Goal: Transaction & Acquisition: Purchase product/service

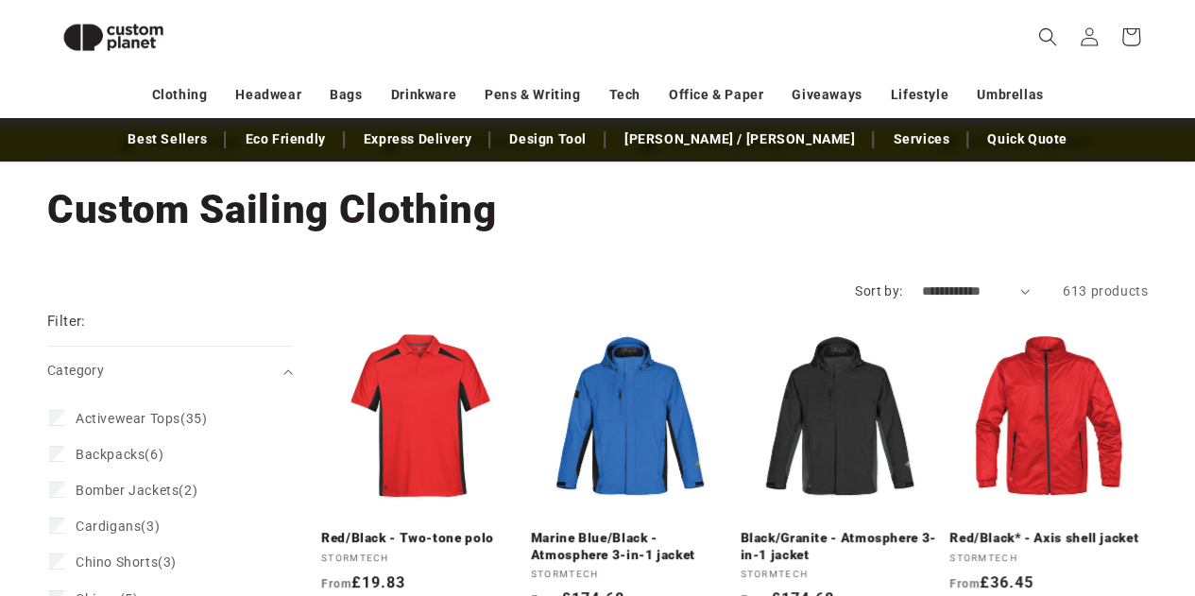
scroll to position [70, 0]
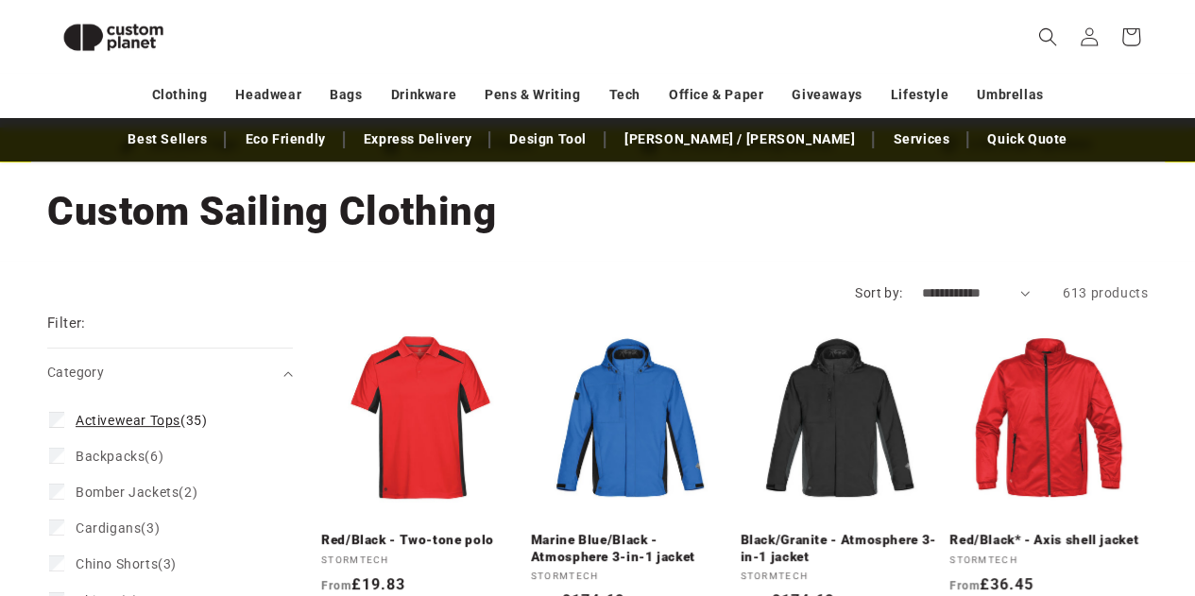
click at [153, 413] on span "Activewear Tops" at bounding box center [128, 420] width 105 height 15
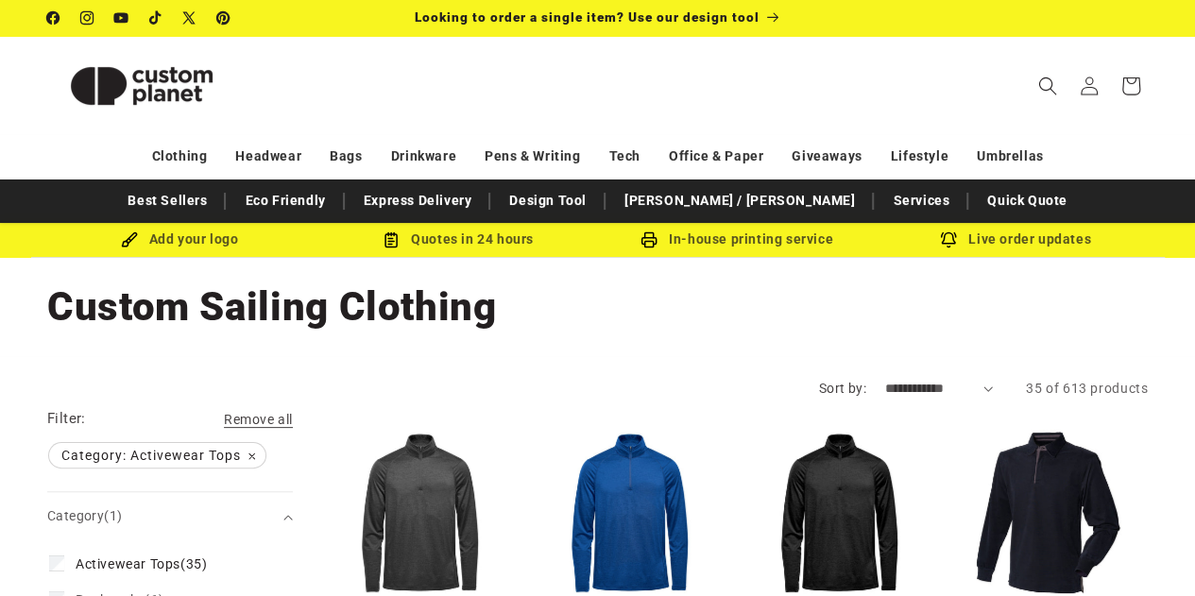
click at [1058, 76] on span "Search" at bounding box center [1048, 86] width 42 height 42
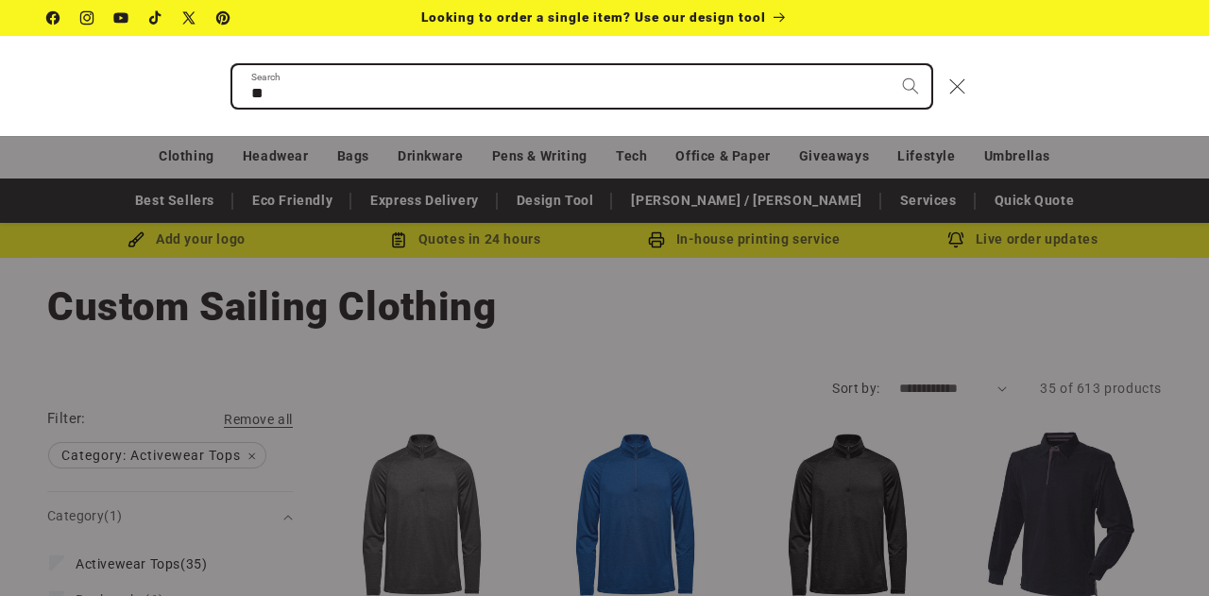
type input "**"
click at [890, 65] on button "Search" at bounding box center [911, 86] width 42 height 42
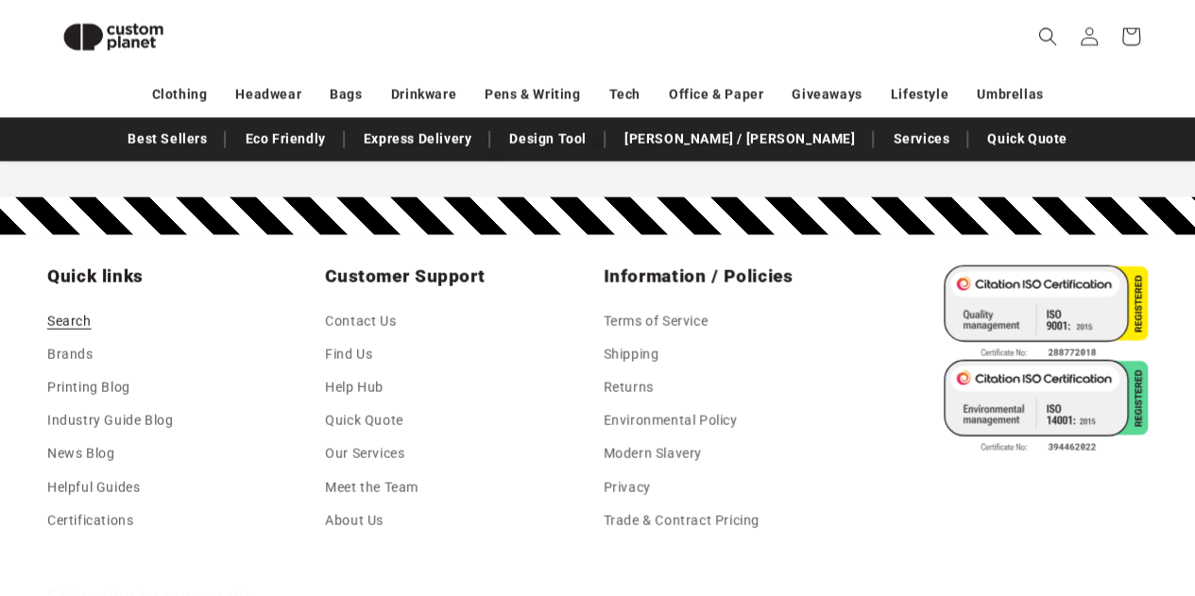
scroll to position [2146, 0]
